Goal: Task Accomplishment & Management: Manage account settings

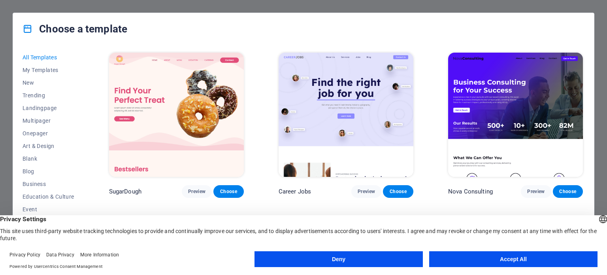
click at [524, 261] on button "Accept All" at bounding box center [513, 259] width 168 height 16
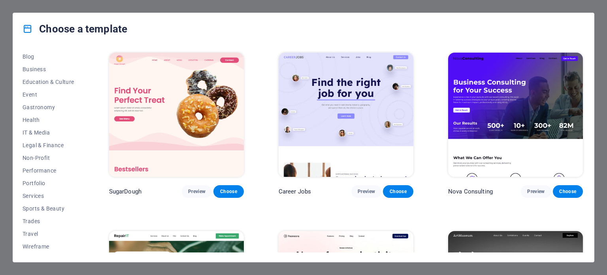
click at [569, 196] on button "Choose" at bounding box center [568, 191] width 30 height 13
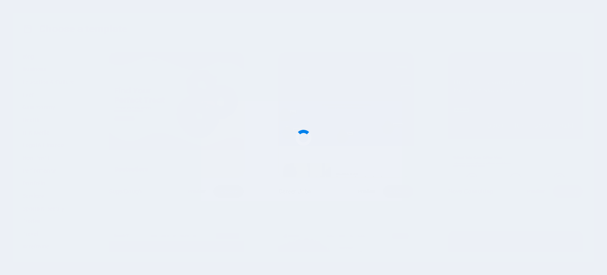
click at [566, 193] on div at bounding box center [303, 137] width 607 height 275
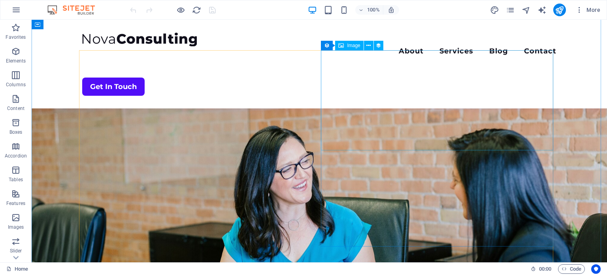
scroll to position [1491, 0]
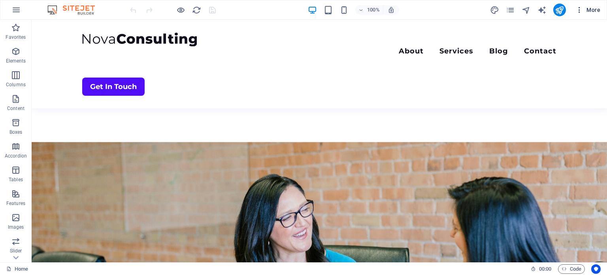
click at [579, 12] on icon "button" at bounding box center [580, 10] width 8 height 8
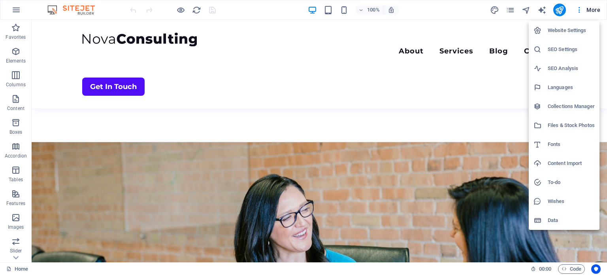
click at [563, 28] on h6 "Website Settings" at bounding box center [571, 30] width 47 height 9
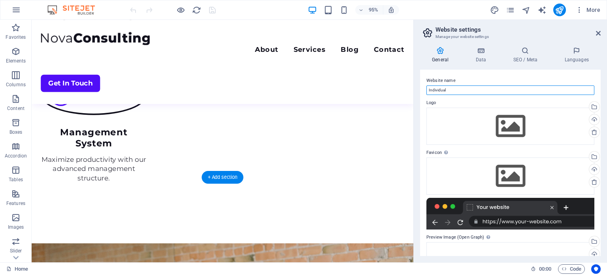
drag, startPoint x: 500, startPoint y: 109, endPoint x: 422, endPoint y: 98, distance: 78.3
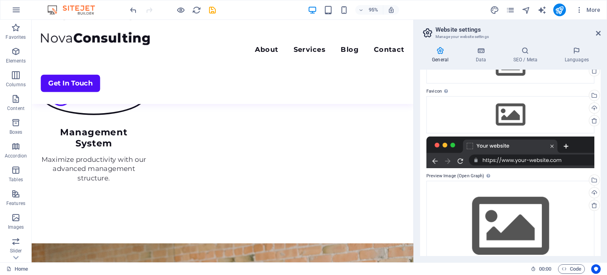
scroll to position [83, 0]
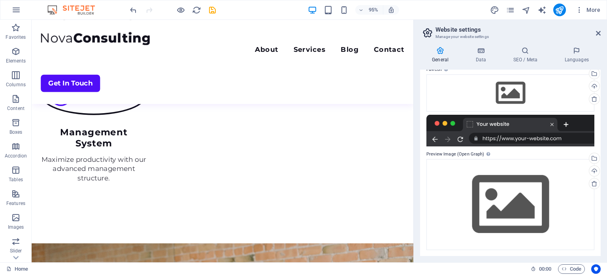
type input "TalentFlowIT"
click at [508, 140] on div at bounding box center [511, 131] width 168 height 32
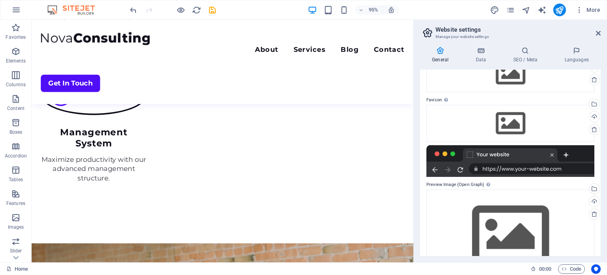
scroll to position [0, 0]
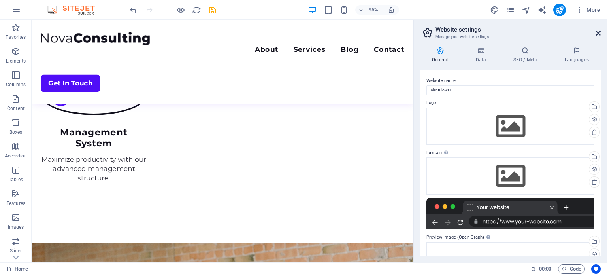
click at [596, 31] on icon at bounding box center [598, 33] width 5 height 6
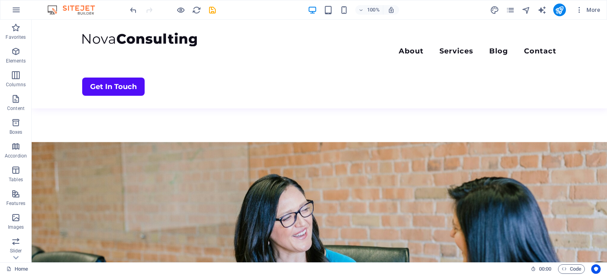
click at [89, 9] on img at bounding box center [74, 9] width 59 height 9
click at [49, 8] on img at bounding box center [74, 9] width 59 height 9
click at [132, 9] on icon "undo" at bounding box center [133, 10] width 9 height 9
click at [72, 11] on img at bounding box center [74, 9] width 59 height 9
click at [331, 46] on nav "About Services Blog Contact" at bounding box center [319, 51] width 474 height 11
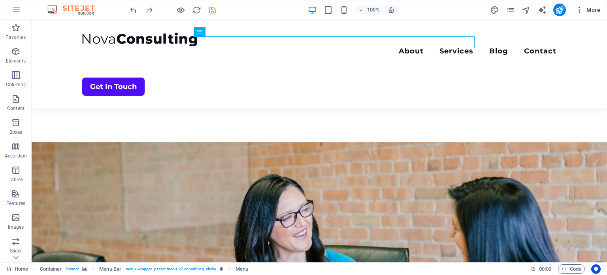
click at [580, 9] on icon "button" at bounding box center [580, 10] width 8 height 8
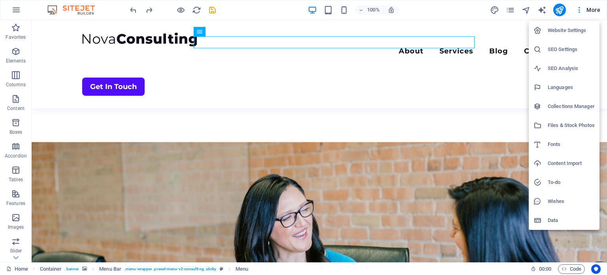
click at [571, 33] on h6 "Website Settings" at bounding box center [571, 30] width 47 height 9
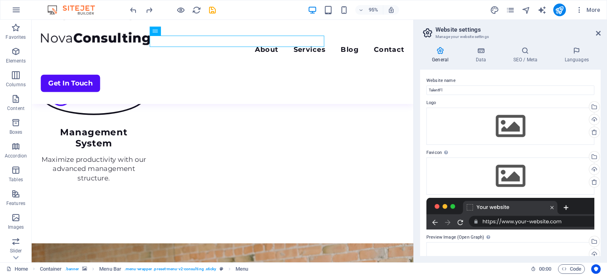
click at [77, 7] on img at bounding box center [74, 9] width 59 height 9
click at [456, 89] on input "TalentFl" at bounding box center [511, 89] width 168 height 9
type input "TalentFlowIT"
click at [54, 11] on img at bounding box center [74, 9] width 59 height 9
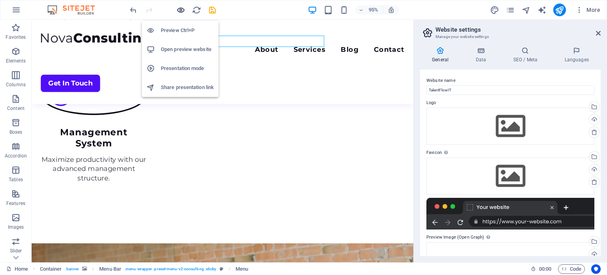
click at [183, 8] on icon "button" at bounding box center [180, 10] width 9 height 9
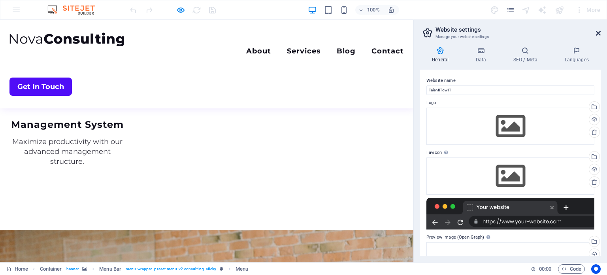
click at [599, 31] on icon at bounding box center [598, 33] width 5 height 6
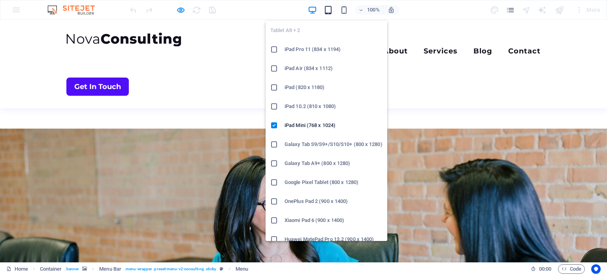
click at [330, 9] on icon "button" at bounding box center [328, 10] width 9 height 9
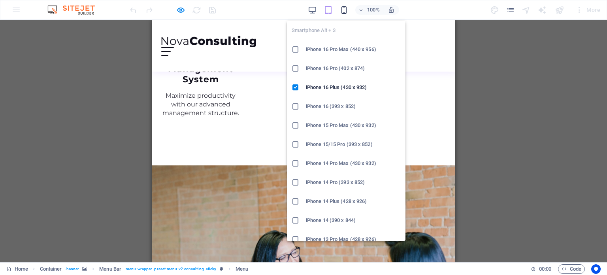
click at [340, 9] on icon "button" at bounding box center [344, 10] width 9 height 9
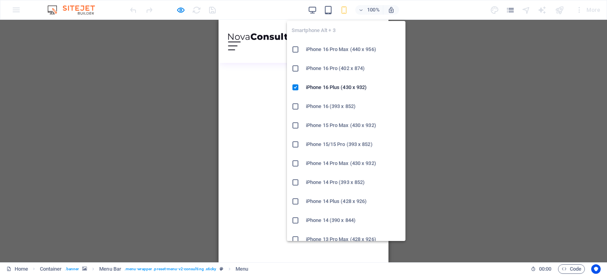
scroll to position [1701, 0]
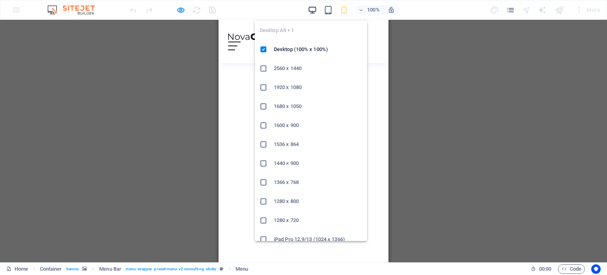
click at [310, 11] on icon "button" at bounding box center [312, 10] width 9 height 9
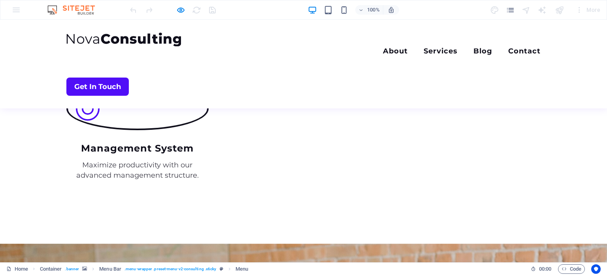
scroll to position [1314, 0]
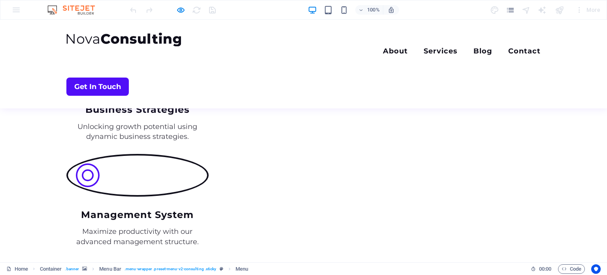
click at [17, 9] on div "100% More" at bounding box center [303, 9] width 606 height 19
click at [93, 9] on img at bounding box center [74, 9] width 59 height 9
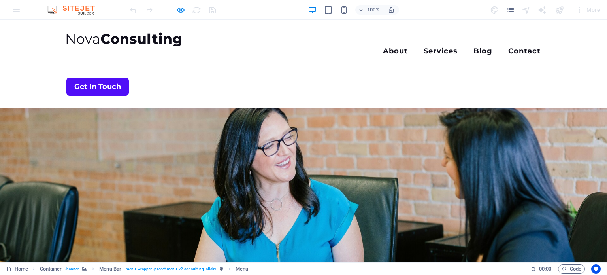
scroll to position [1630, 0]
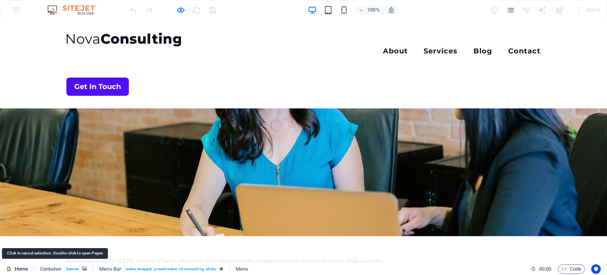
click at [16, 270] on link "Home" at bounding box center [17, 268] width 22 height 9
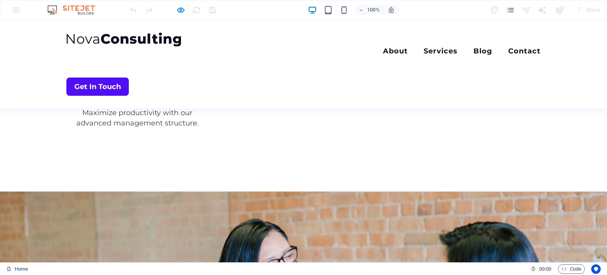
scroll to position [1155, 0]
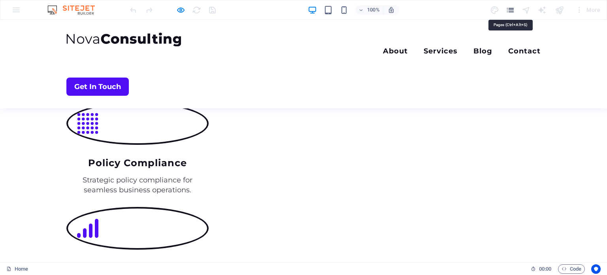
click at [511, 8] on icon "pages" at bounding box center [510, 10] width 9 height 9
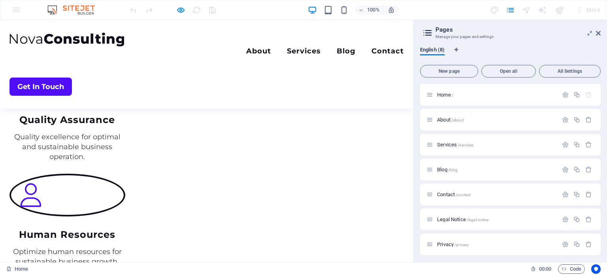
scroll to position [1037, 0]
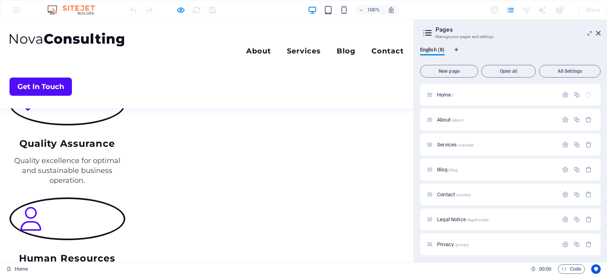
drag, startPoint x: 276, startPoint y: 109, endPoint x: 13, endPoint y: 116, distance: 262.2
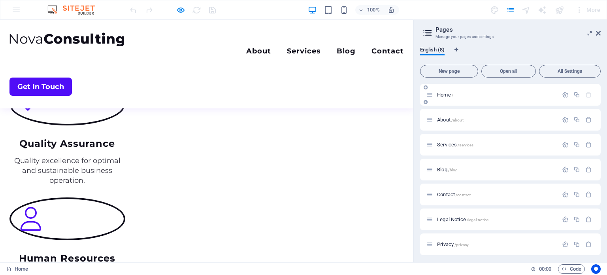
click at [452, 96] on span "/" at bounding box center [453, 95] width 2 height 4
click at [430, 94] on icon at bounding box center [430, 94] width 7 height 7
click at [564, 94] on icon "button" at bounding box center [565, 94] width 7 height 7
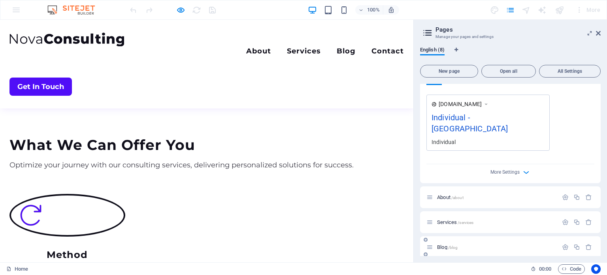
scroll to position [163, 0]
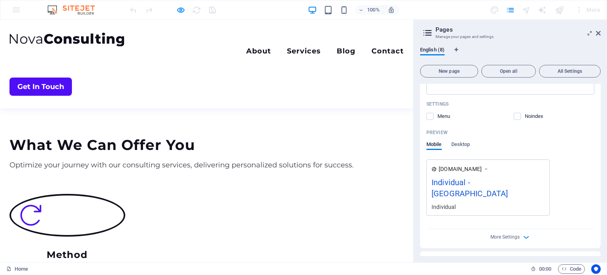
click at [464, 140] on div "Preview Mobile Desktop" at bounding box center [511, 142] width 168 height 33
click at [459, 143] on span "Desktop" at bounding box center [460, 145] width 19 height 11
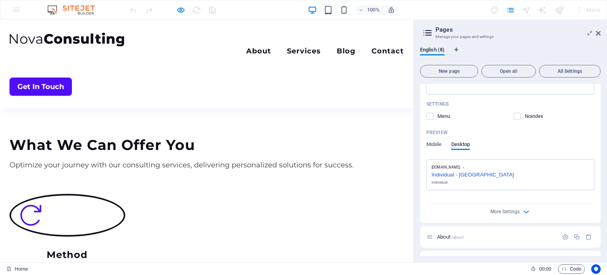
click at [460, 144] on span "Desktop" at bounding box center [460, 145] width 19 height 11
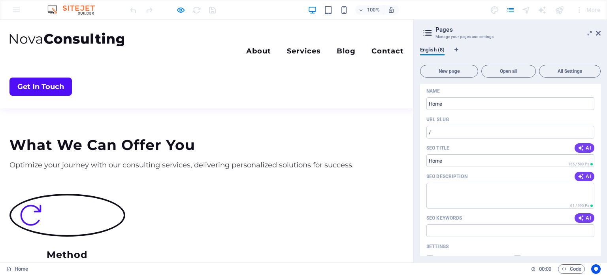
scroll to position [0, 0]
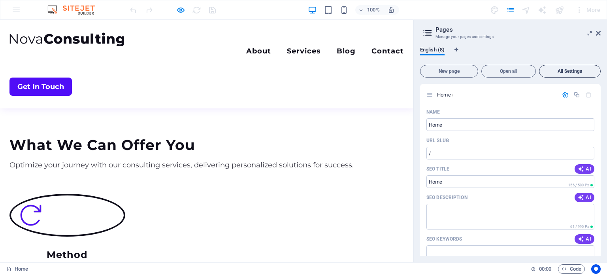
click at [563, 69] on span "All Settings" at bounding box center [570, 71] width 55 height 5
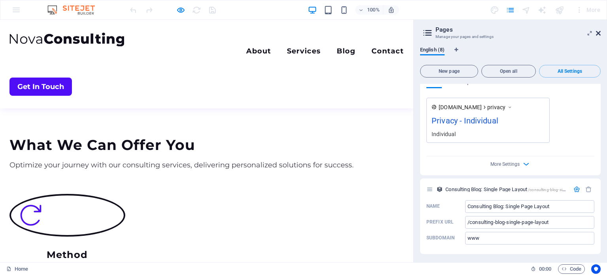
click at [598, 32] on icon at bounding box center [598, 33] width 5 height 6
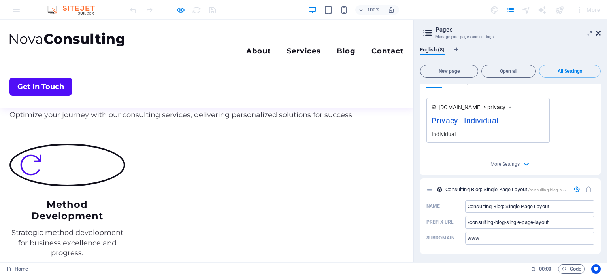
scroll to position [749, 0]
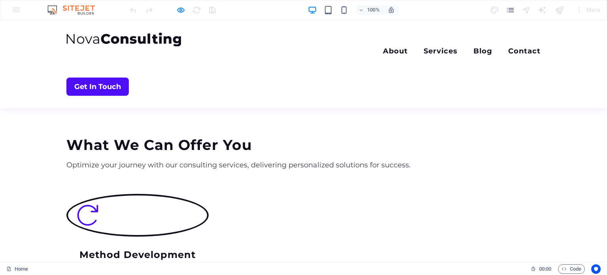
click at [580, 8] on div "More" at bounding box center [587, 10] width 31 height 13
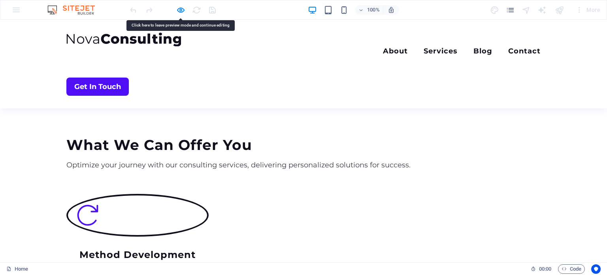
click at [227, 53] on div "Menu About Services Blog Contact Get In Touch" at bounding box center [303, 64] width 607 height 89
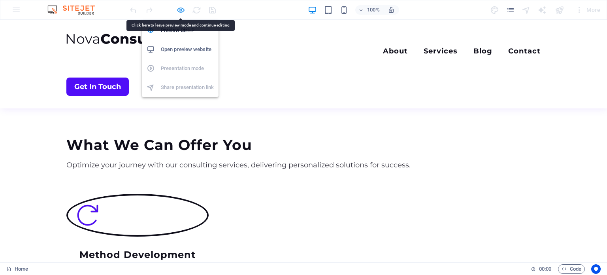
click at [181, 11] on icon "button" at bounding box center [180, 10] width 9 height 9
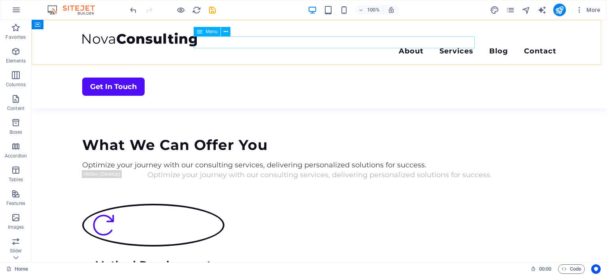
click at [338, 46] on nav "About Services Blog Contact" at bounding box center [319, 51] width 474 height 11
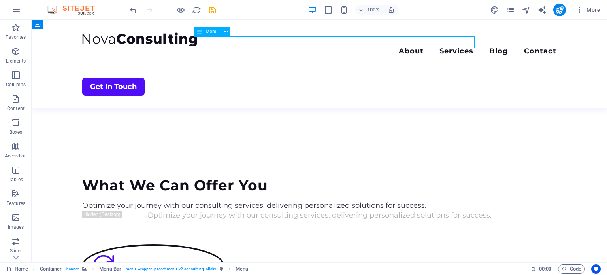
click at [199, 46] on nav "About Services Blog Contact" at bounding box center [319, 51] width 474 height 11
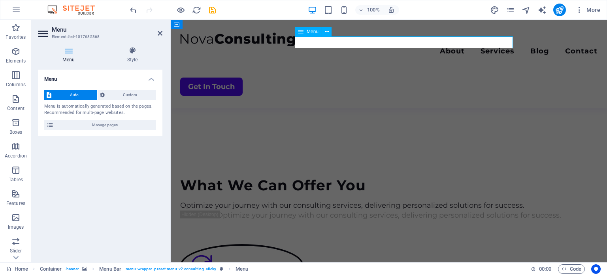
scroll to position [789, 0]
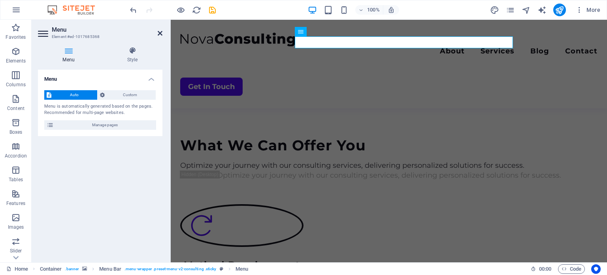
click at [160, 34] on icon at bounding box center [160, 33] width 5 height 6
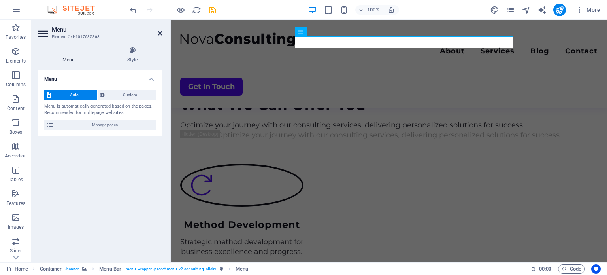
scroll to position [749, 0]
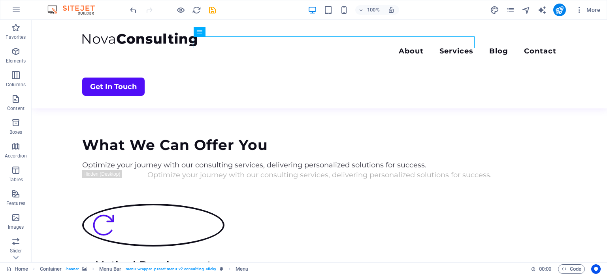
click at [74, 9] on img at bounding box center [74, 9] width 59 height 9
click at [66, 8] on img at bounding box center [74, 9] width 59 height 9
drag, startPoint x: 48, startPoint y: 11, endPoint x: 54, endPoint y: 8, distance: 6.7
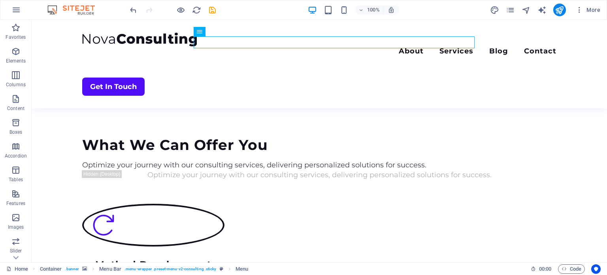
click at [54, 8] on img at bounding box center [74, 9] width 59 height 9
click at [52, 8] on img at bounding box center [74, 9] width 59 height 9
click at [79, 8] on img at bounding box center [74, 9] width 59 height 9
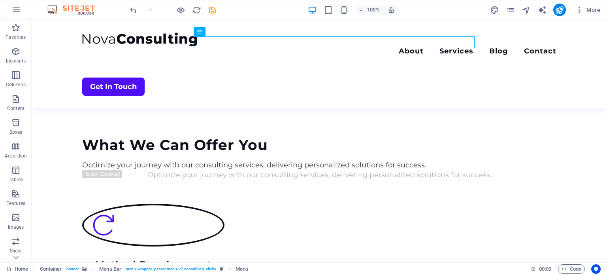
click at [17, 6] on icon "button" at bounding box center [15, 9] width 9 height 9
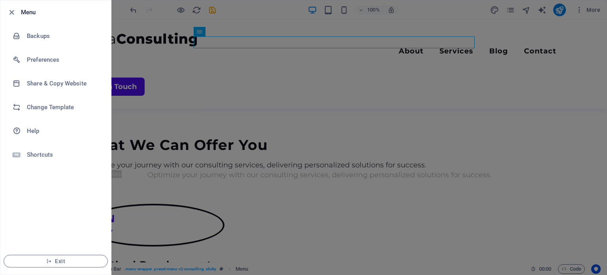
click at [177, 204] on div at bounding box center [303, 137] width 607 height 275
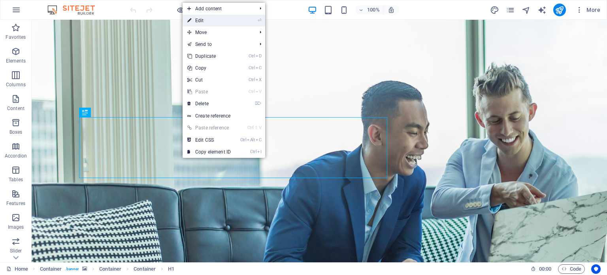
click at [212, 26] on link "⏎ Edit" at bounding box center [209, 21] width 53 height 12
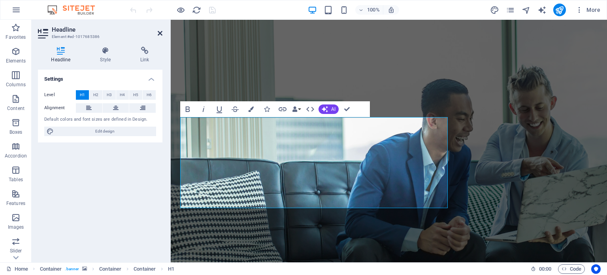
click at [159, 34] on icon at bounding box center [160, 33] width 5 height 6
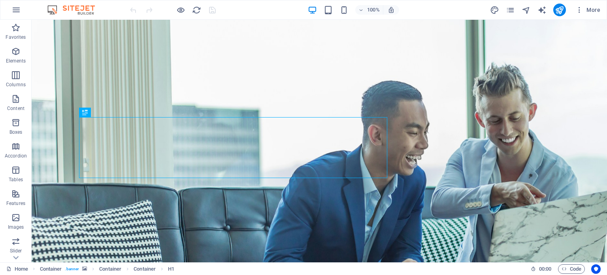
click at [76, 3] on div "100% More" at bounding box center [303, 9] width 606 height 19
drag, startPoint x: 75, startPoint y: 11, endPoint x: 264, endPoint y: 12, distance: 189.0
click at [264, 12] on div "100% More" at bounding box center [365, 10] width 475 height 13
click at [579, 9] on icon "button" at bounding box center [580, 10] width 8 height 8
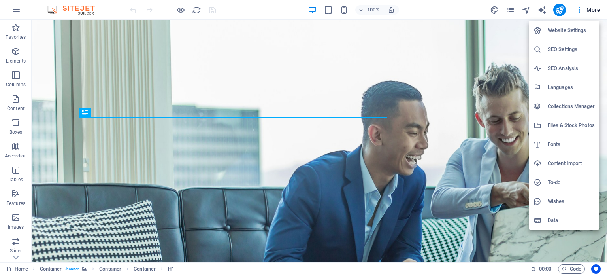
click at [558, 29] on h6 "Website Settings" at bounding box center [571, 30] width 47 height 9
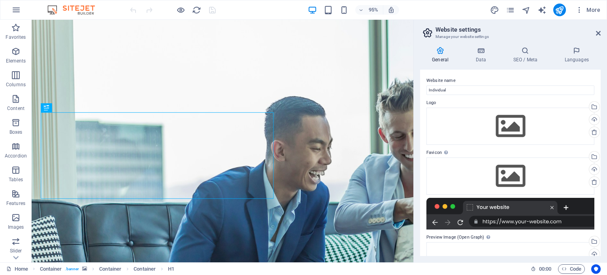
scroll to position [83, 0]
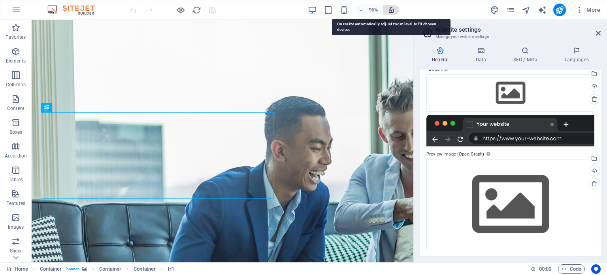
click at [393, 8] on icon "button" at bounding box center [391, 9] width 7 height 7
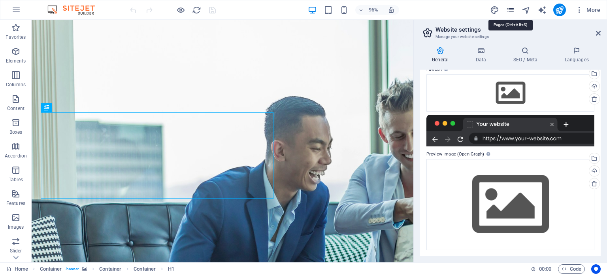
click at [513, 9] on icon "pages" at bounding box center [510, 10] width 9 height 9
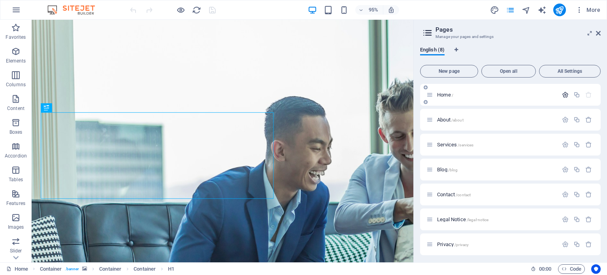
click at [560, 94] on button "button" at bounding box center [565, 94] width 11 height 7
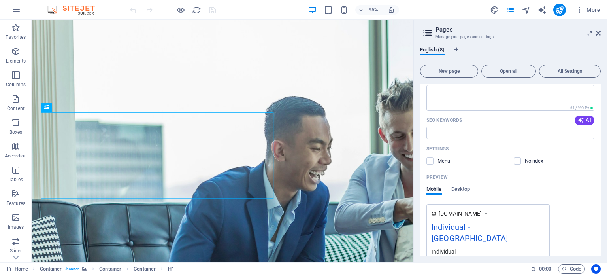
scroll to position [0, 0]
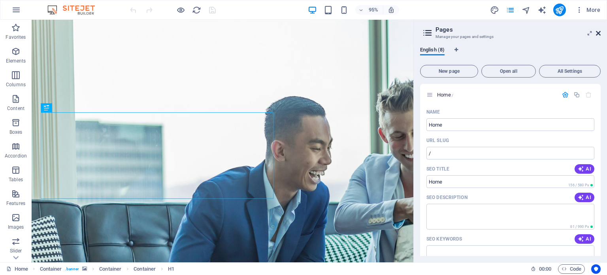
click at [596, 31] on icon at bounding box center [598, 33] width 5 height 6
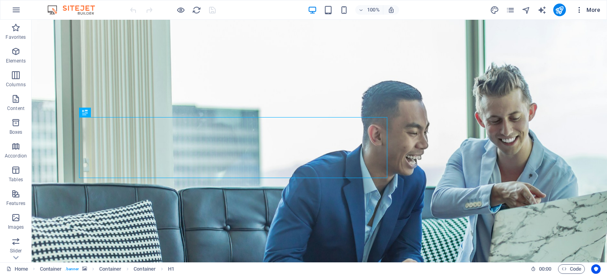
click at [579, 10] on icon "button" at bounding box center [580, 10] width 8 height 8
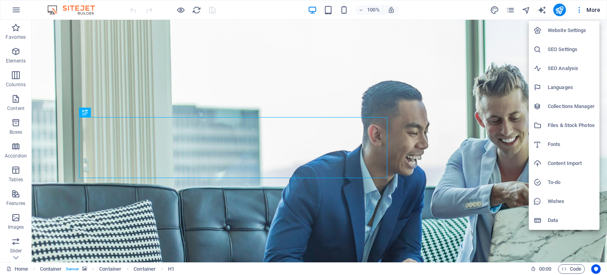
click at [248, 17] on div at bounding box center [303, 137] width 607 height 275
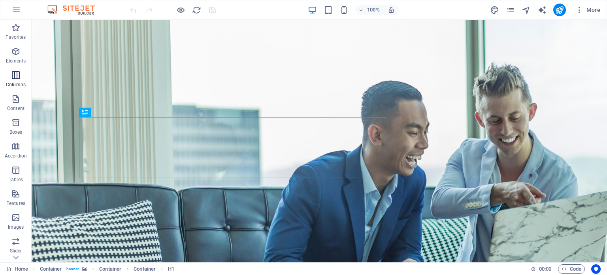
click at [15, 80] on span "Columns" at bounding box center [16, 79] width 32 height 19
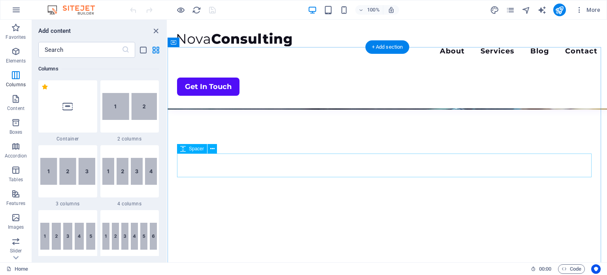
scroll to position [237, 0]
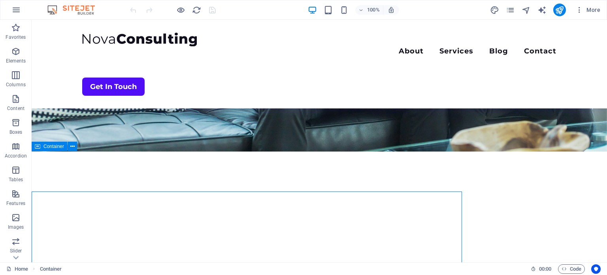
scroll to position [197, 0]
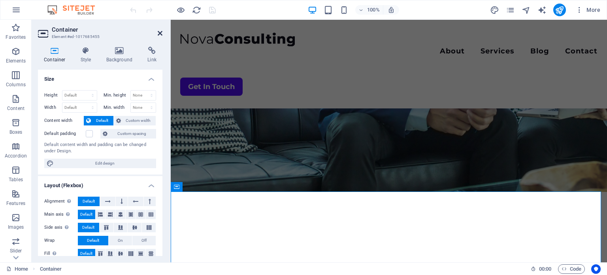
click at [162, 32] on icon at bounding box center [160, 33] width 5 height 6
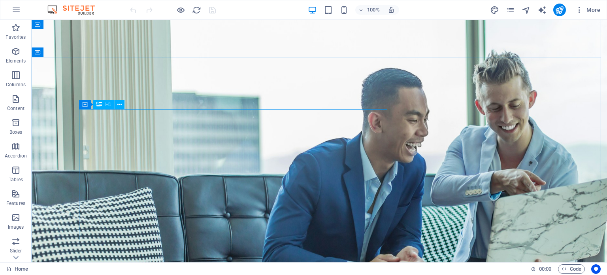
scroll to position [0, 0]
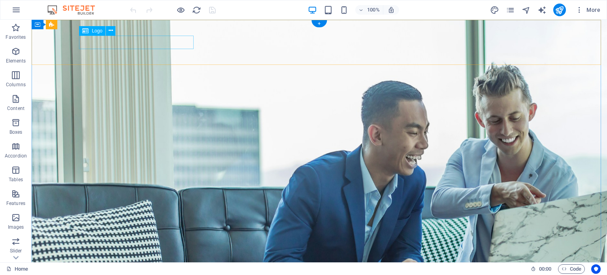
select select "px"
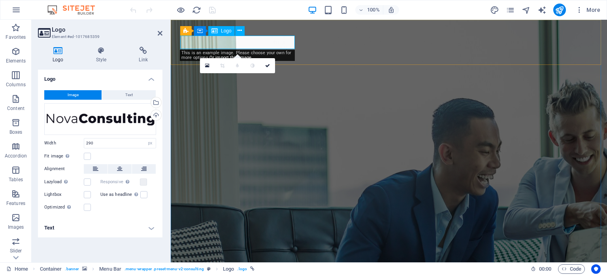
click at [135, 94] on button "Text" at bounding box center [129, 94] width 54 height 9
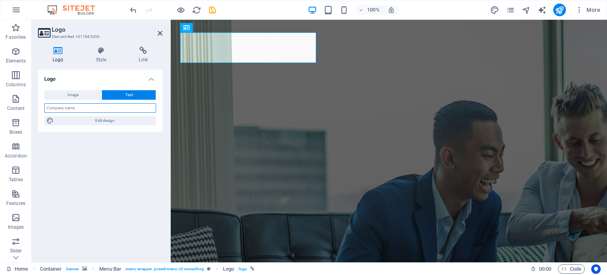
click at [89, 107] on input "text" at bounding box center [100, 107] width 112 height 9
click at [87, 108] on input "text" at bounding box center [100, 107] width 112 height 9
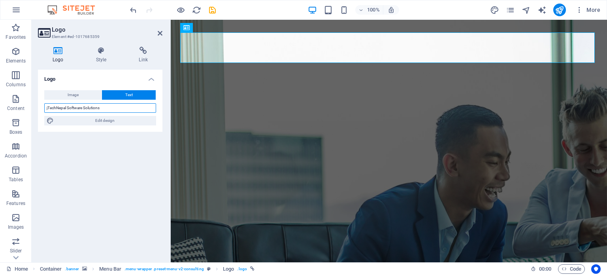
drag, startPoint x: 106, startPoint y: 107, endPoint x: 67, endPoint y: 109, distance: 39.2
click at [67, 109] on input "jTechNepal Software Solutions" at bounding box center [100, 107] width 112 height 9
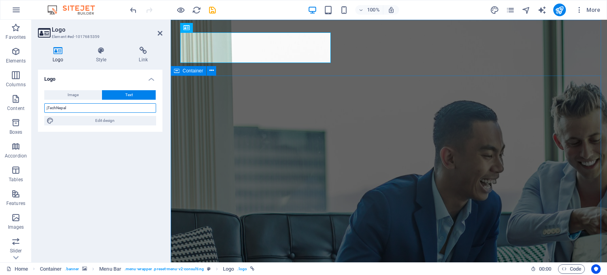
type input "jTechNepal"
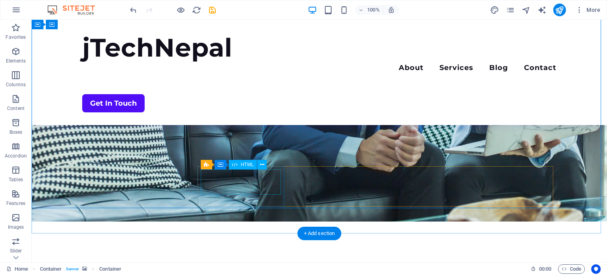
scroll to position [158, 0]
